Goal: Task Accomplishment & Management: Manage account settings

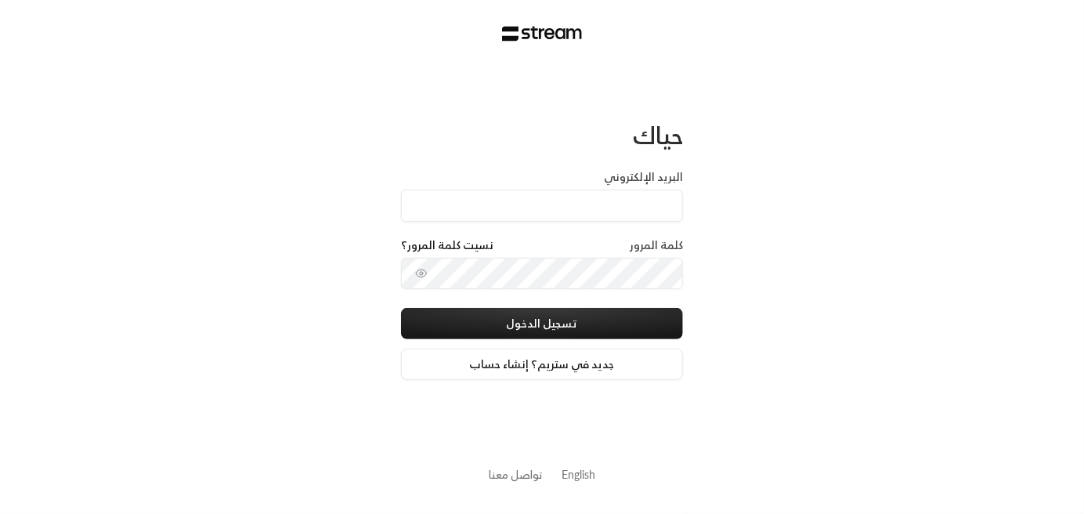
click at [555, 248] on div "كلمة المرور نسيت كلمة المرور؟" at bounding box center [542, 247] width 282 height 20
type input "[EMAIL_ADDRESS][DOMAIN_NAME]"
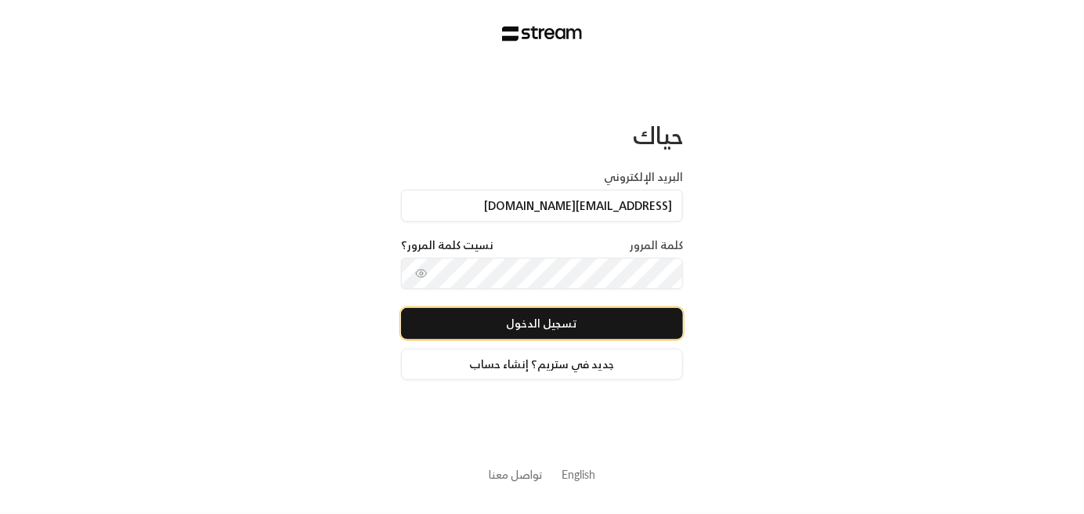
click at [552, 326] on button "تسجيل الدخول" at bounding box center [542, 323] width 282 height 31
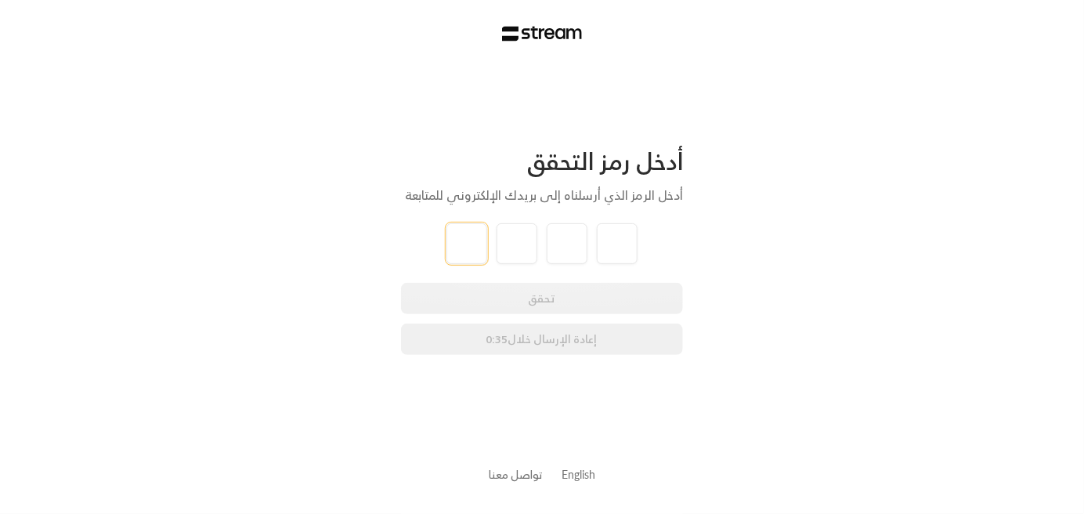
paste input "3"
type input "3"
type input "1"
type input "3"
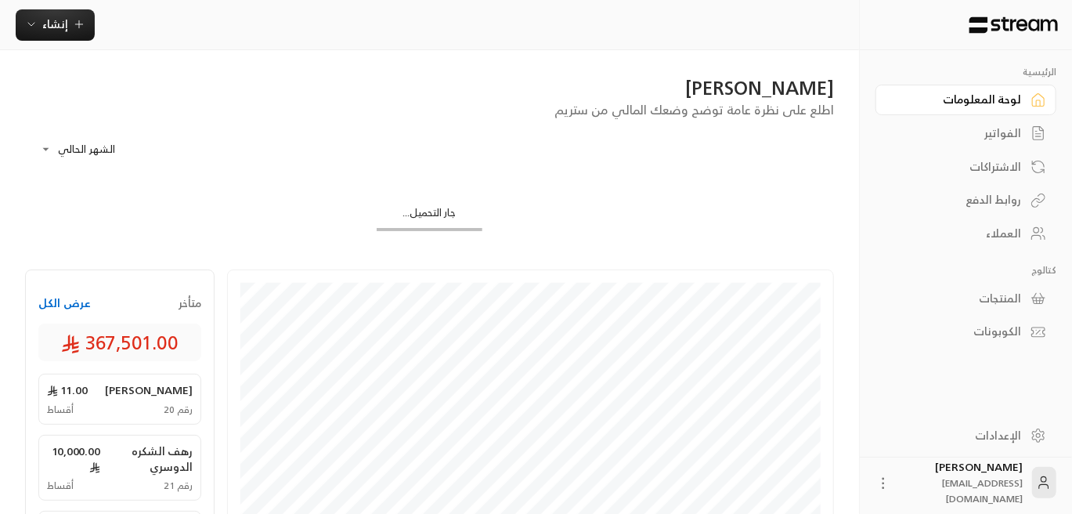
click at [1007, 240] on div "العملاء" at bounding box center [958, 234] width 126 height 16
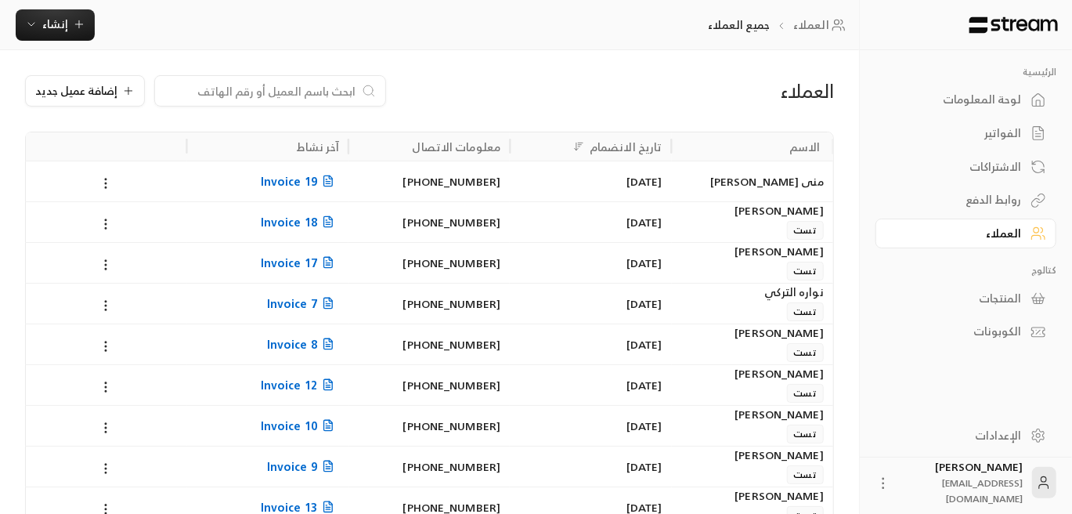
click at [276, 95] on input at bounding box center [260, 90] width 191 height 17
paste input "[PERSON_NAME]"
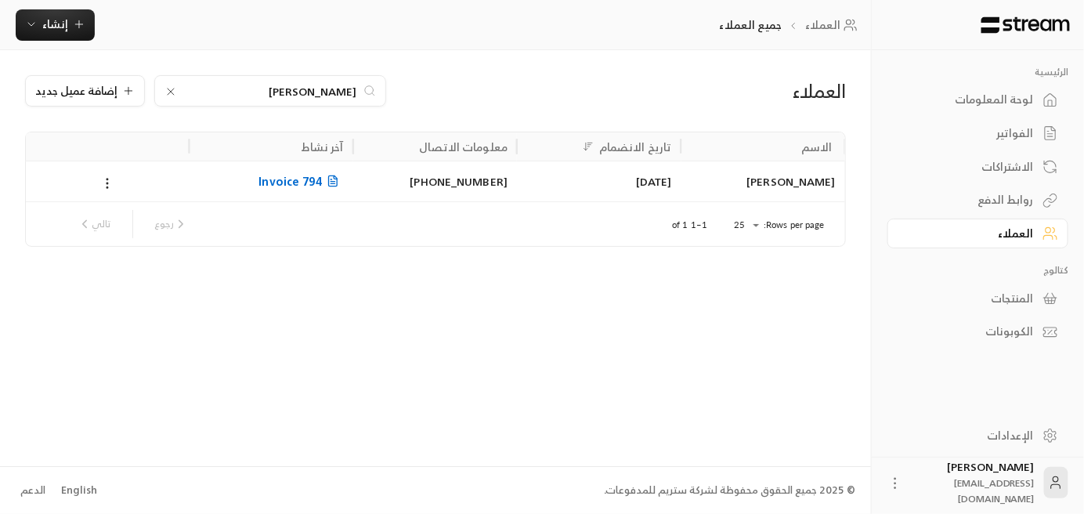
type input "[PERSON_NAME]"
click at [310, 181] on span "Invoice 794" at bounding box center [301, 182] width 85 height 20
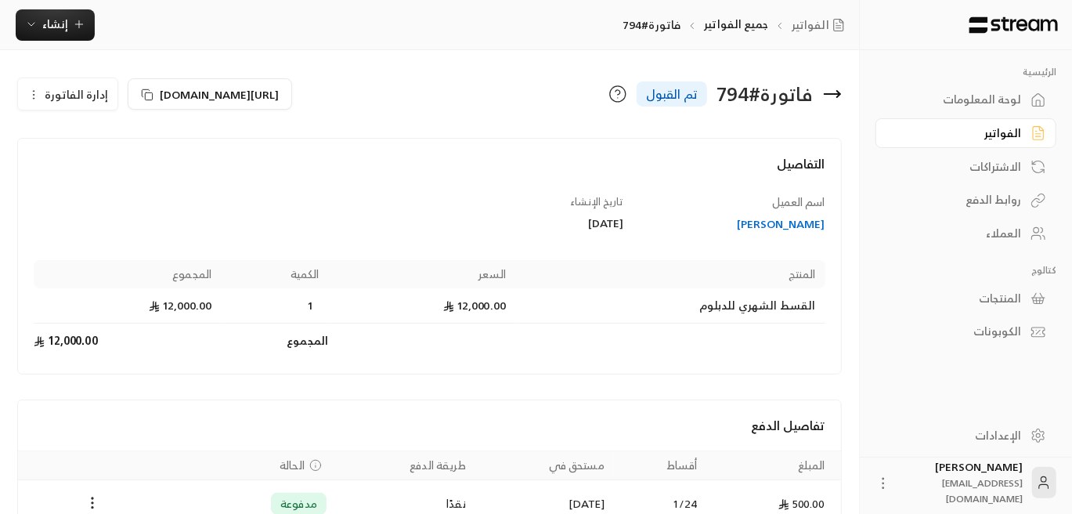
click at [38, 92] on icon "button" at bounding box center [33, 95] width 13 height 13
click at [100, 138] on span "إلغاء" at bounding box center [108, 139] width 20 height 13
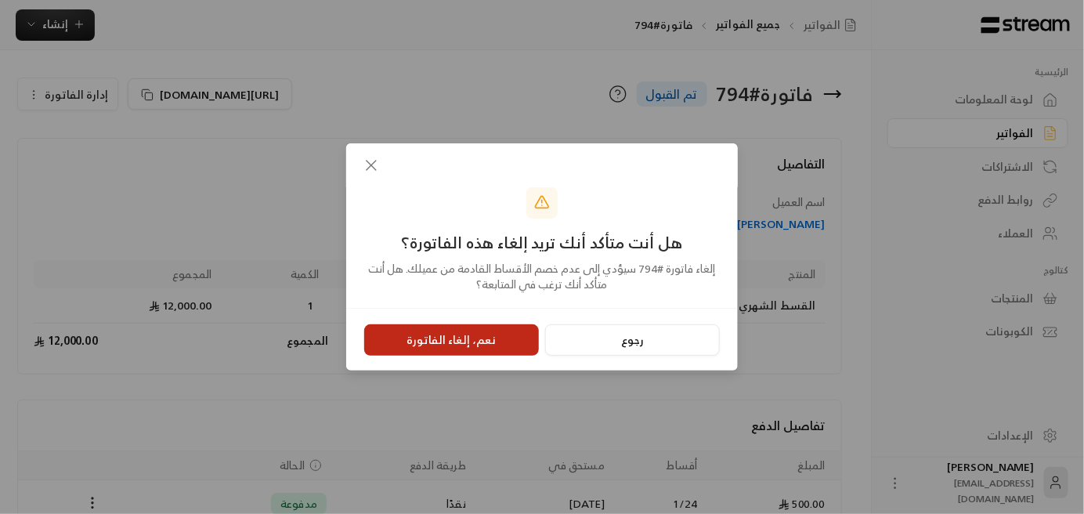
click at [474, 336] on button "نعم، إلغاء الفاتورة" at bounding box center [451, 339] width 175 height 31
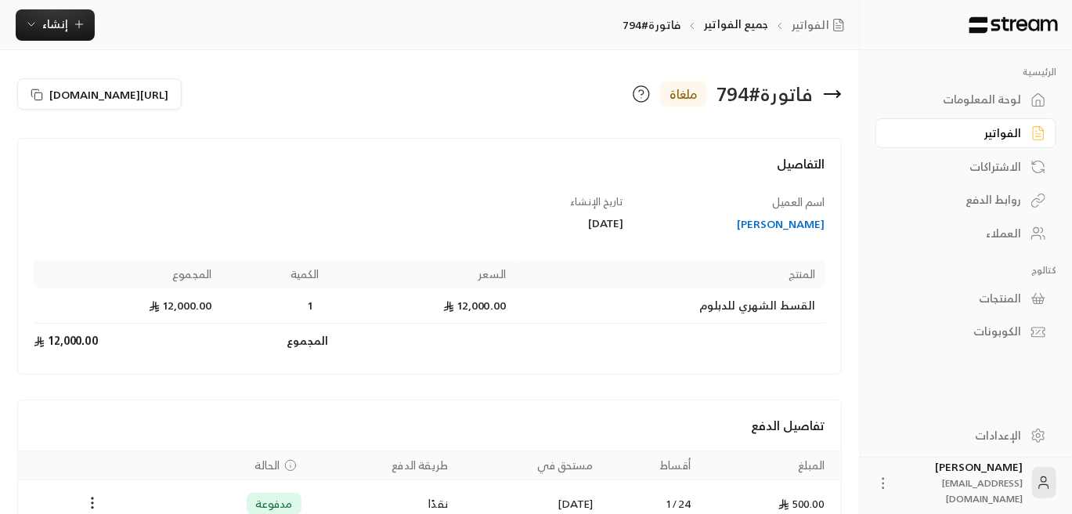
click at [990, 240] on div "العملاء" at bounding box center [958, 234] width 126 height 16
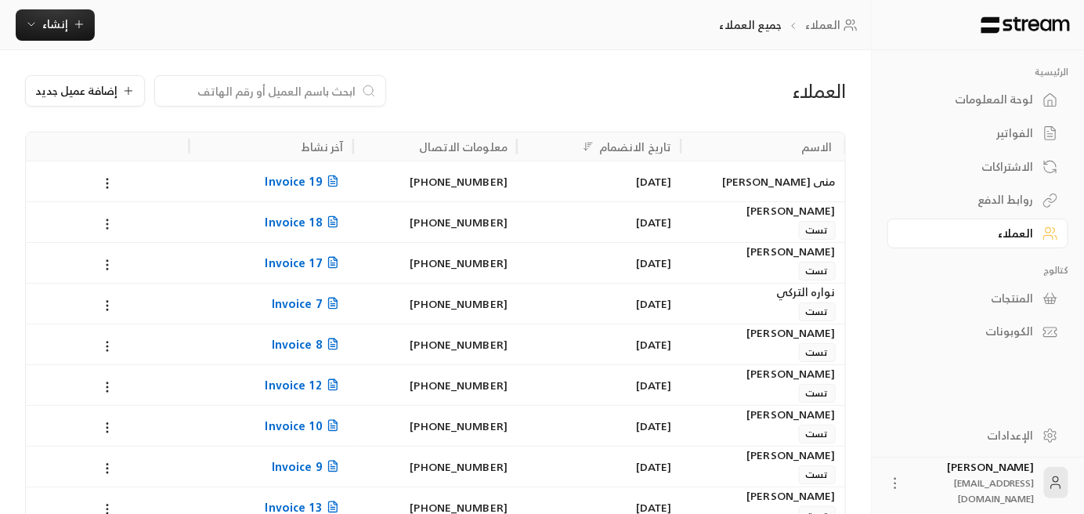
click at [244, 90] on input at bounding box center [260, 90] width 191 height 17
paste input "نجد [PERSON_NAME]"
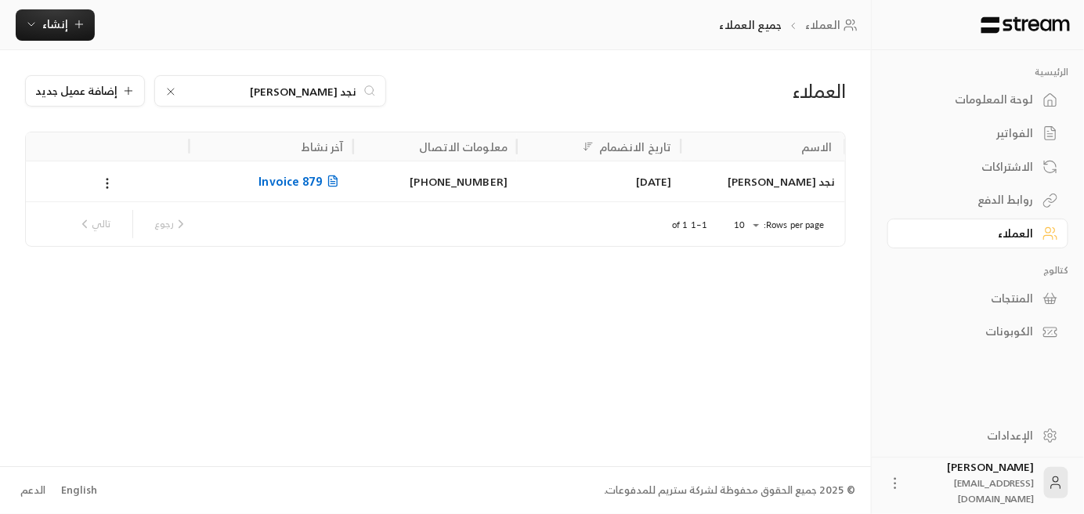
type input "نجد [PERSON_NAME]"
click at [306, 179] on span "Invoice 879" at bounding box center [301, 182] width 85 height 20
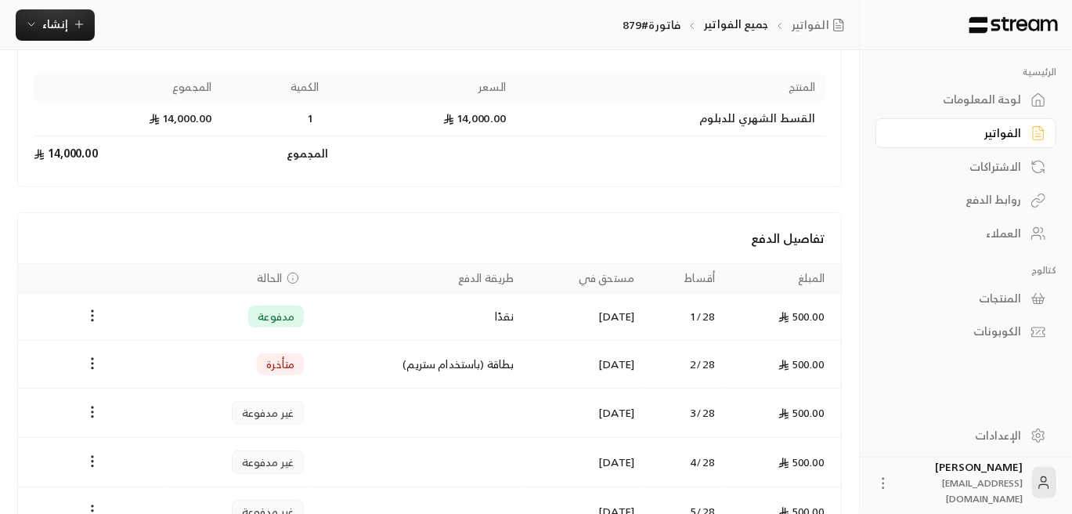
scroll to position [234, 0]
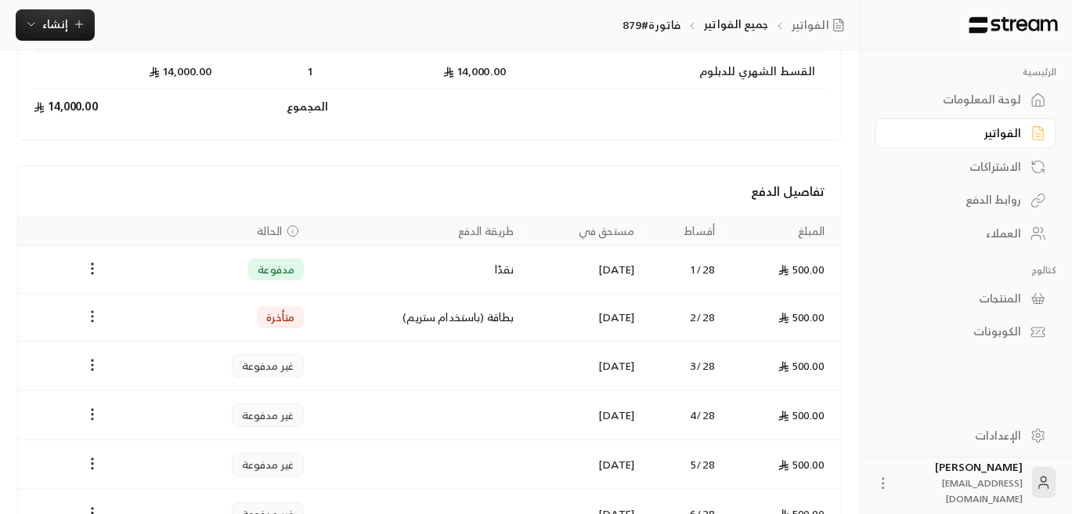
click at [92, 311] on circle "Payments" at bounding box center [93, 312] width 2 height 2
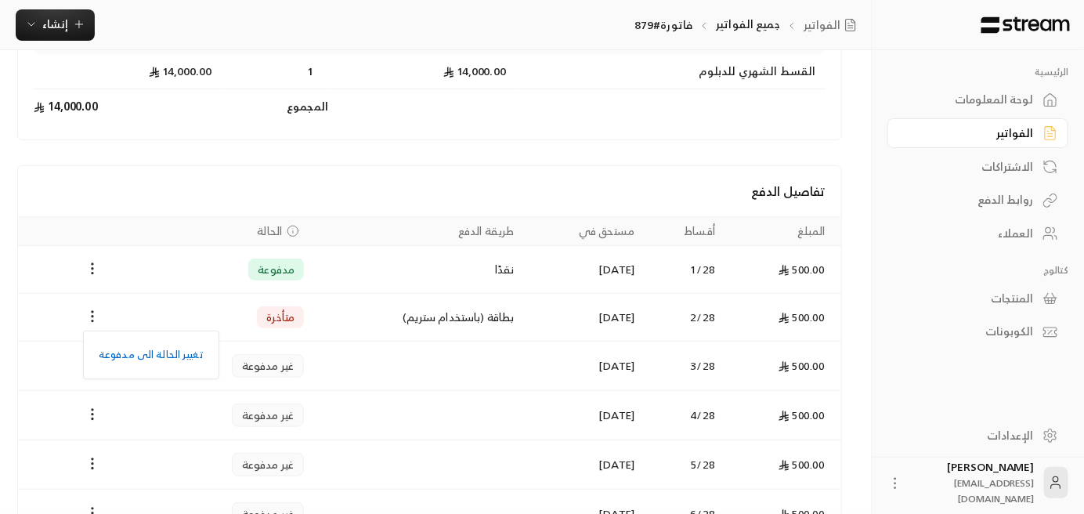
click at [49, 303] on div at bounding box center [542, 257] width 1084 height 514
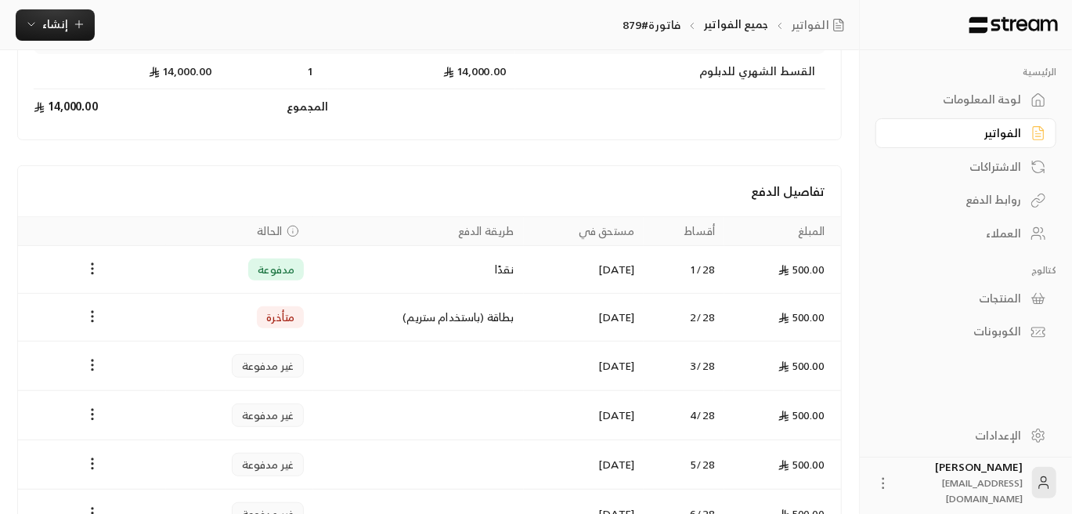
click at [1012, 134] on div "الفواتير" at bounding box center [958, 133] width 126 height 16
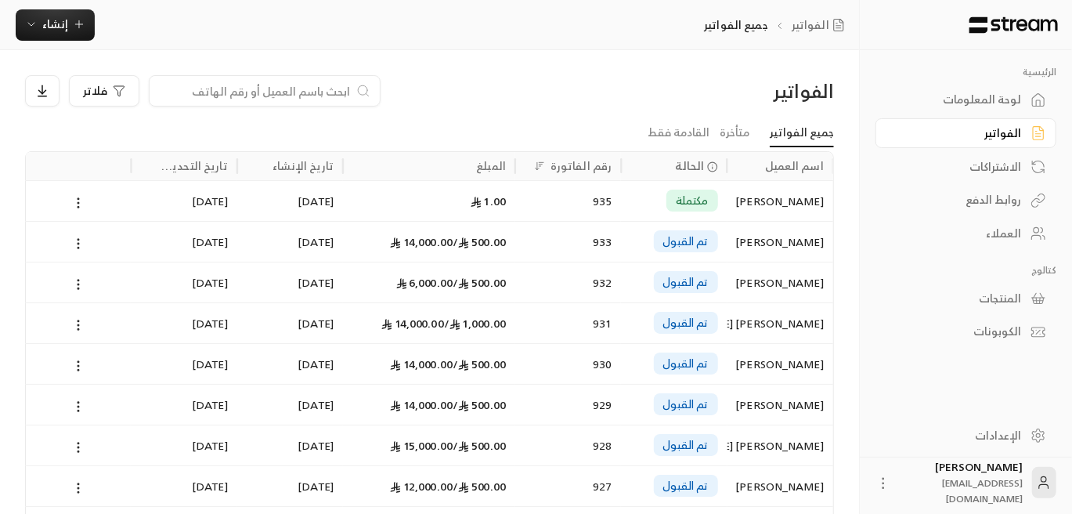
click at [301, 94] on input at bounding box center [254, 90] width 191 height 17
paste input "نجد [PERSON_NAME]"
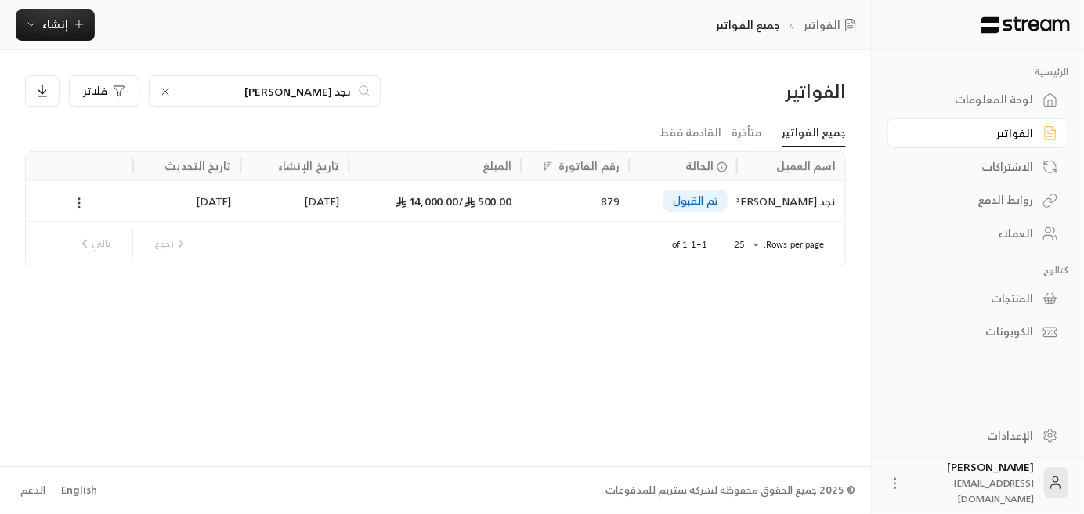
type input "نجد [PERSON_NAME]"
click at [78, 197] on icon at bounding box center [79, 203] width 14 height 14
click at [100, 240] on li "عرض" at bounding box center [98, 241] width 40 height 28
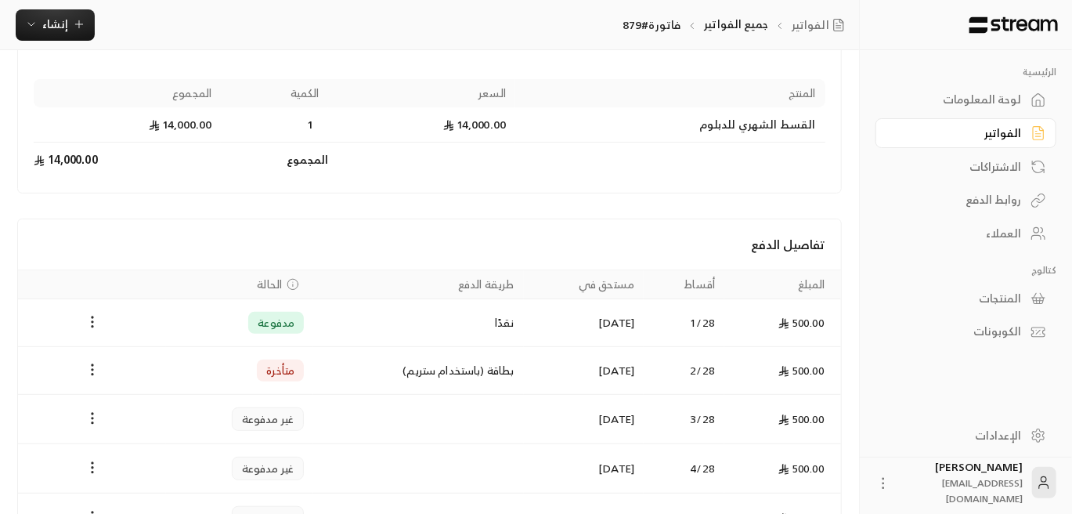
scroll to position [157, 0]
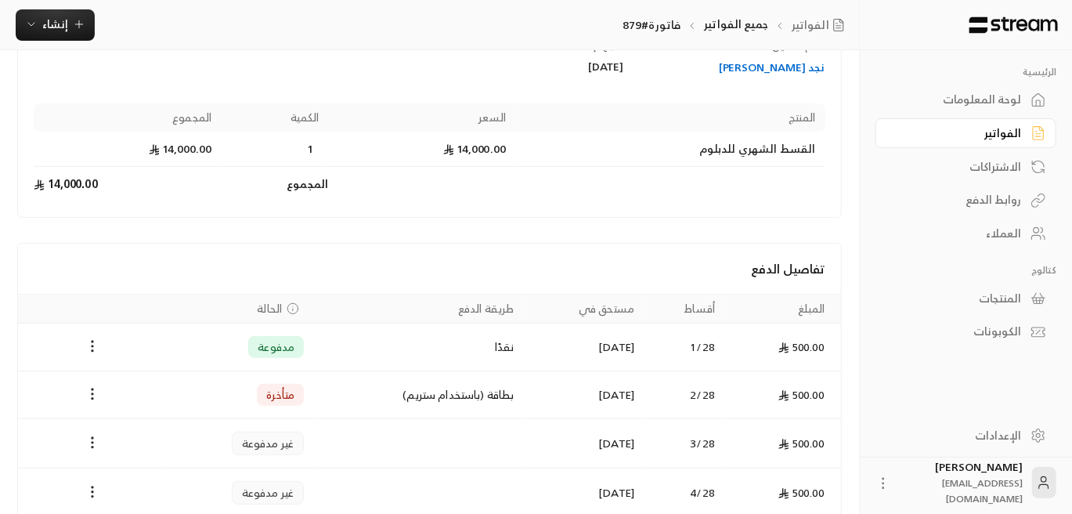
click at [67, 184] on td "14,000.00" at bounding box center [127, 184] width 187 height 34
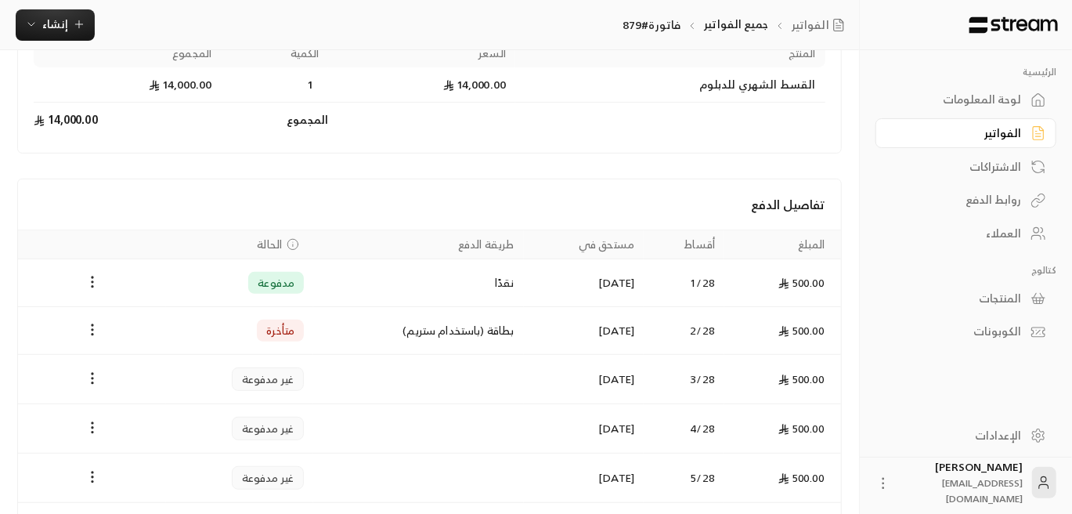
scroll to position [313, 0]
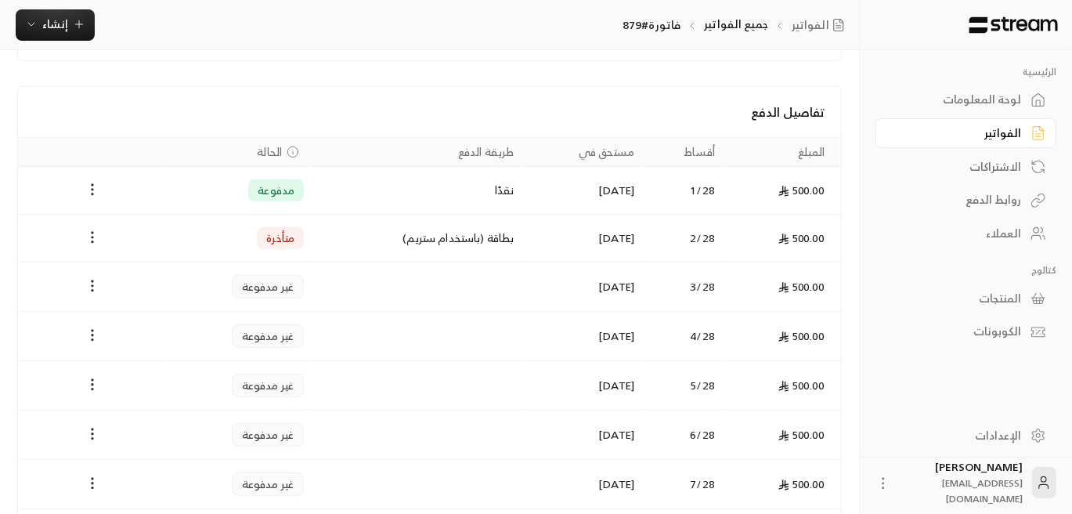
click at [463, 243] on td "بطاقة (باستخدام ستريم)" at bounding box center [418, 239] width 210 height 48
click at [86, 231] on icon "Payments" at bounding box center [93, 238] width 16 height 16
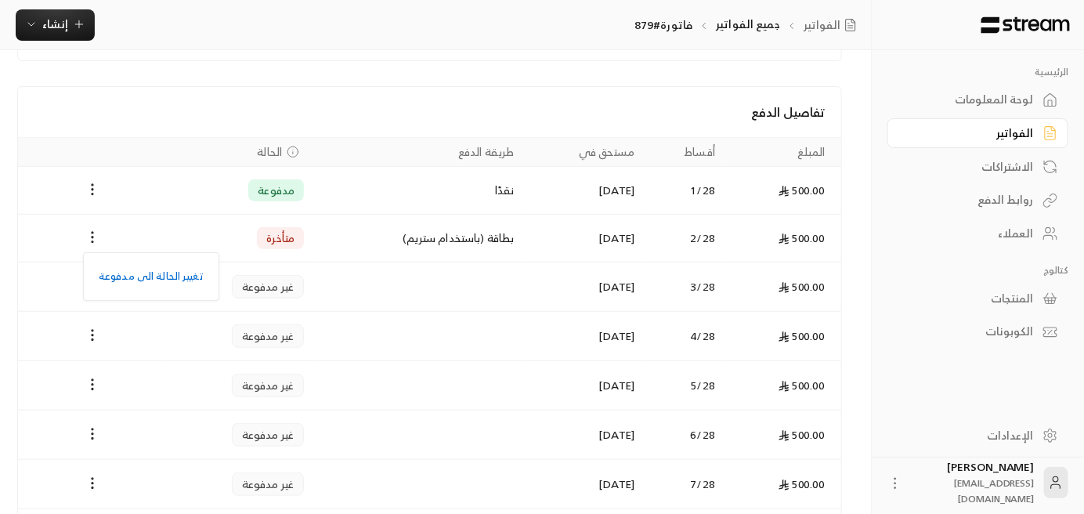
click at [47, 138] on div at bounding box center [542, 257] width 1084 height 514
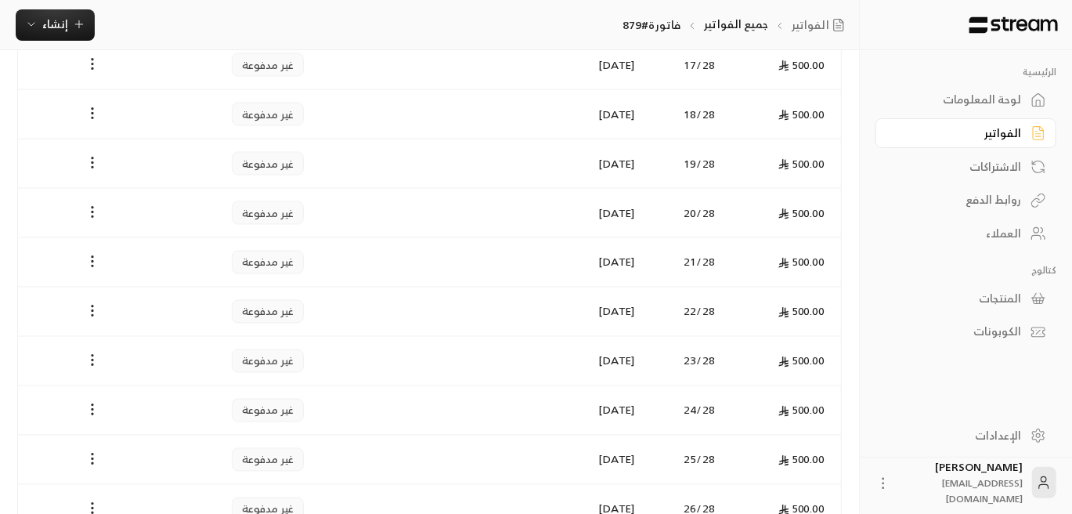
scroll to position [1162, 0]
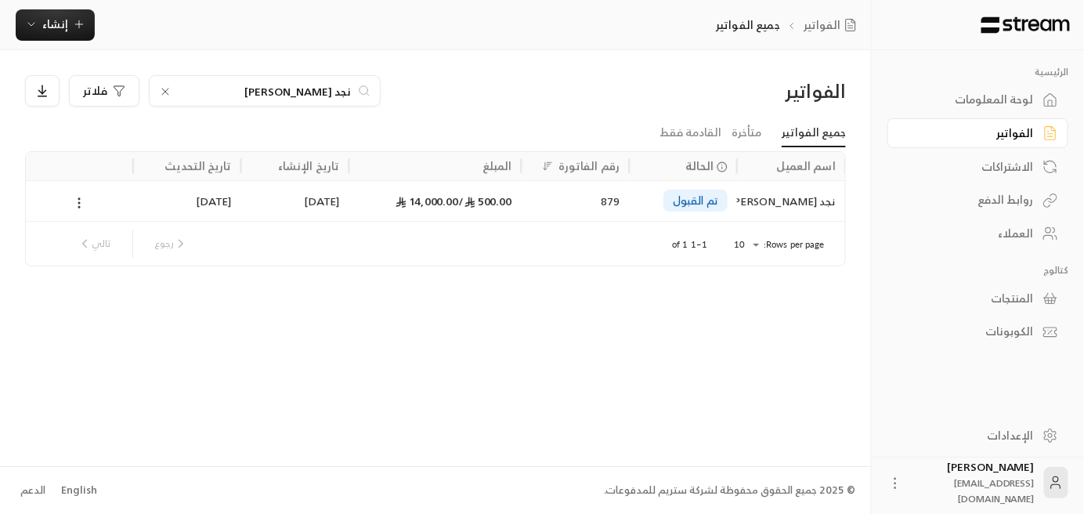
click at [315, 203] on div "[DATE]" at bounding box center [295, 201] width 89 height 40
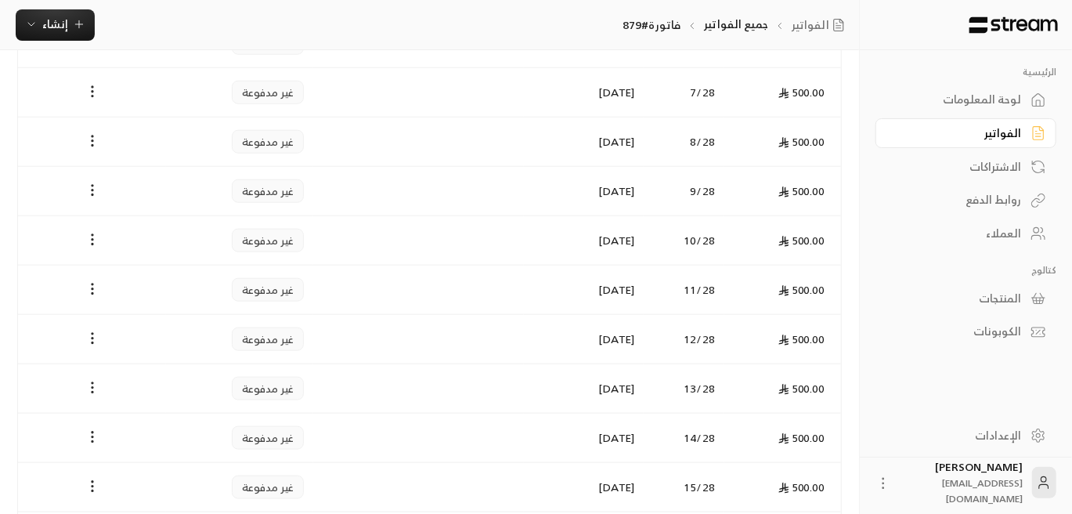
scroll to position [940, 0]
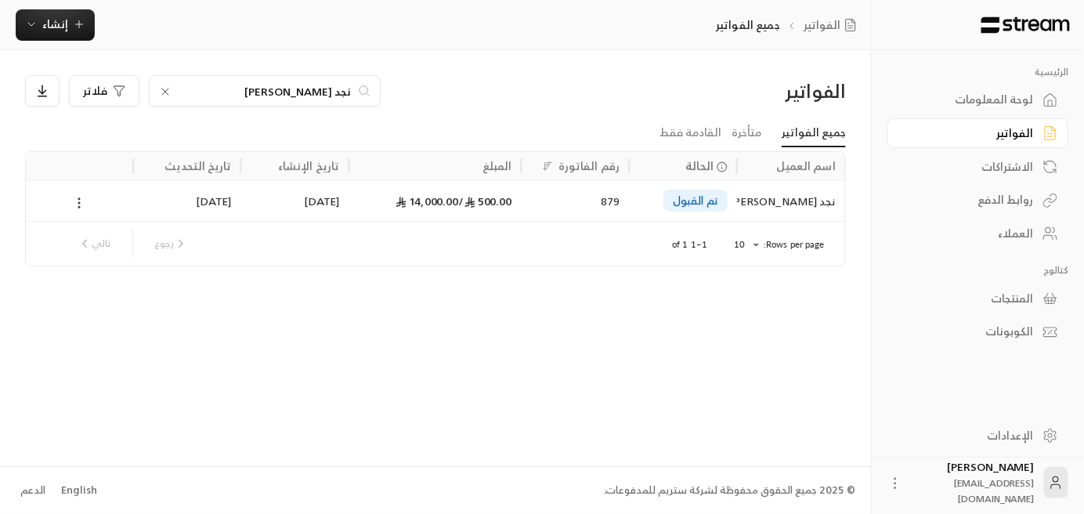
click at [195, 201] on div "[DATE]" at bounding box center [187, 201] width 89 height 40
